Goal: Navigation & Orientation: Find specific page/section

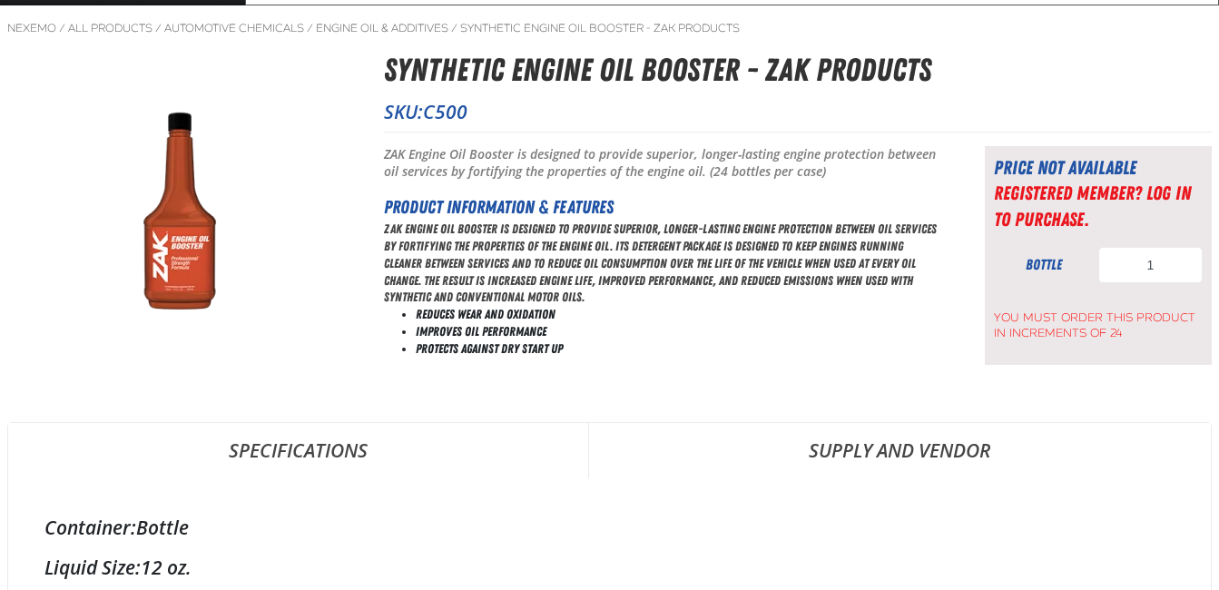
scroll to position [91, 0]
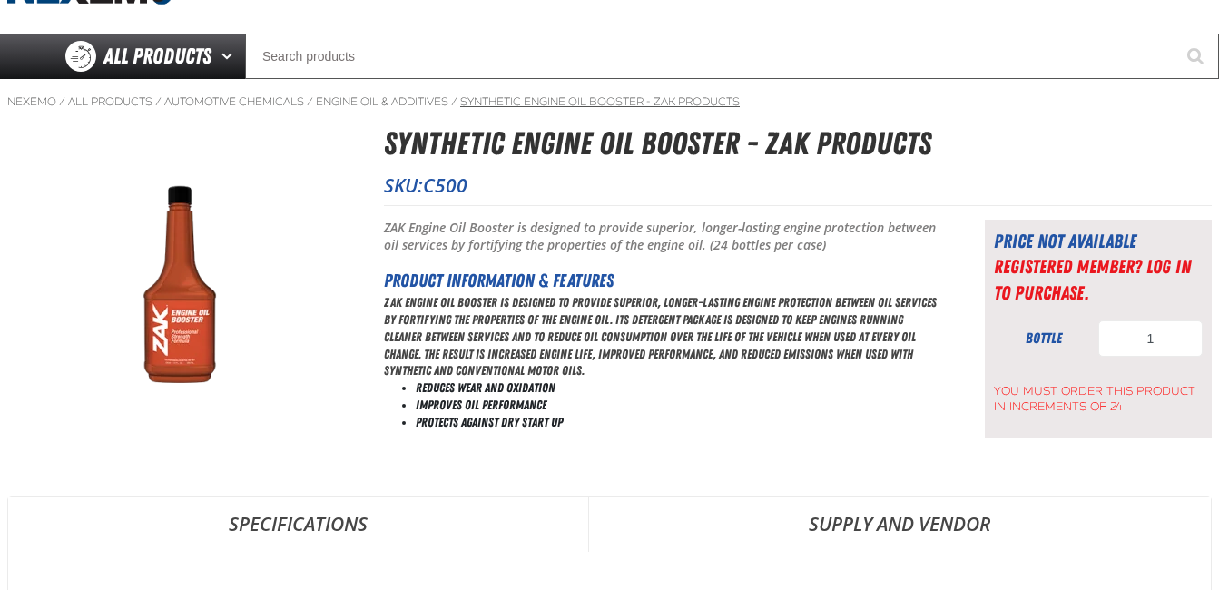
click at [575, 99] on link "Synthetic Engine Oil Booster - ZAK Products" at bounding box center [600, 101] width 280 height 15
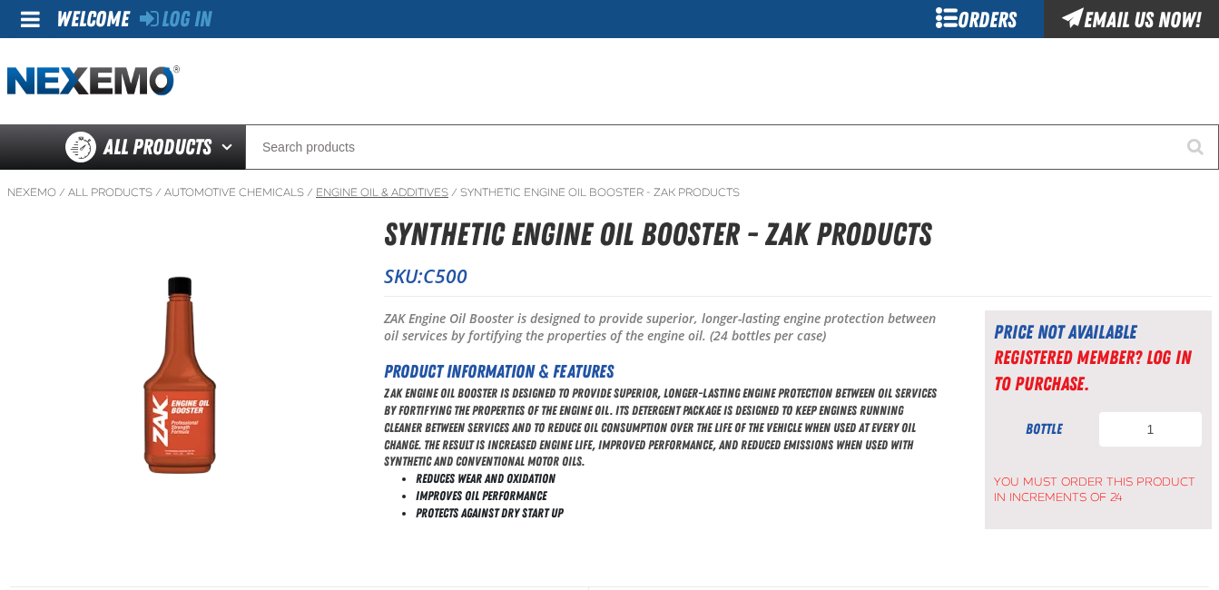
click at [421, 196] on link "Engine Oil & Additives" at bounding box center [382, 192] width 132 height 15
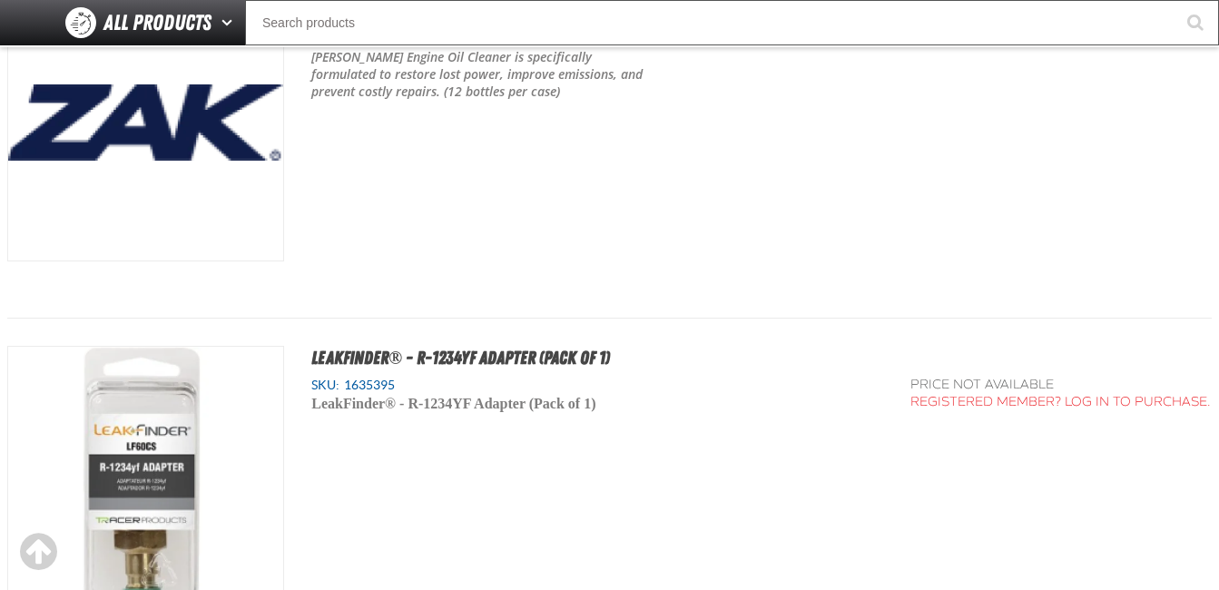
scroll to position [2995, 0]
